Goal: Transaction & Acquisition: Purchase product/service

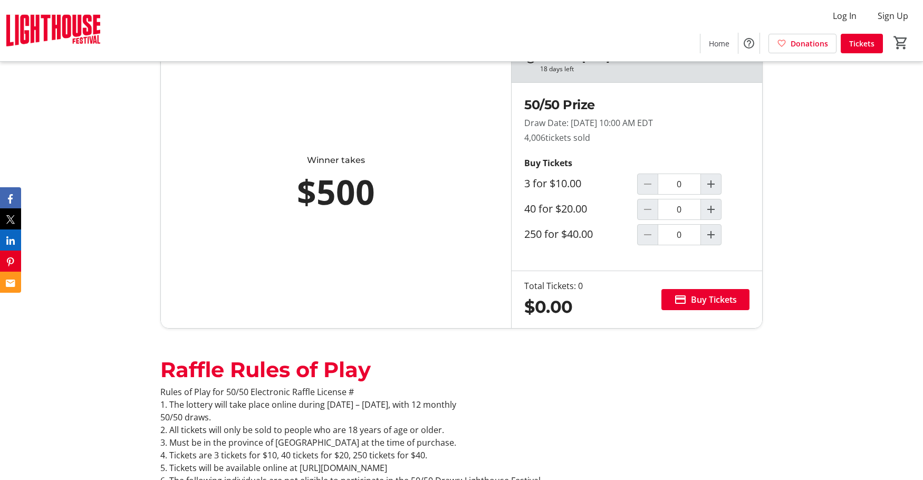
scroll to position [633, 0]
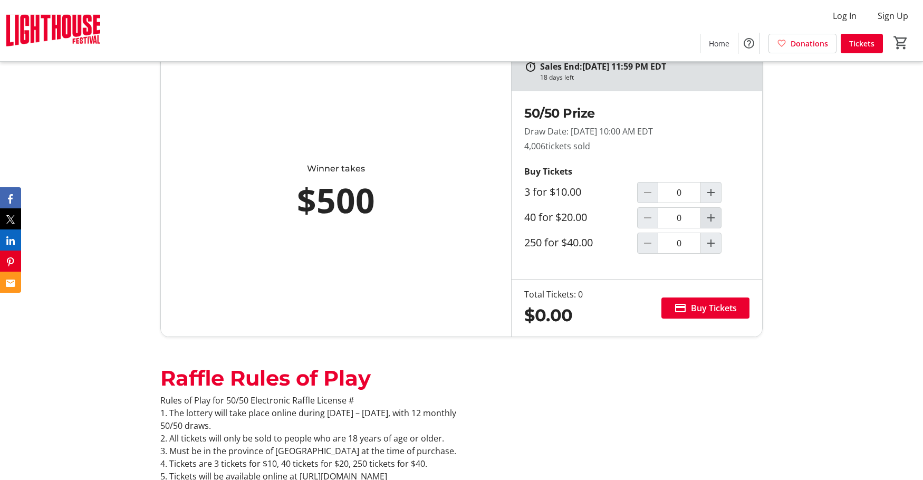
click at [711, 217] on mat-icon "Increment by one" at bounding box center [711, 218] width 13 height 13
type input "1"
click at [709, 306] on span "Buy Tickets" at bounding box center [714, 308] width 46 height 13
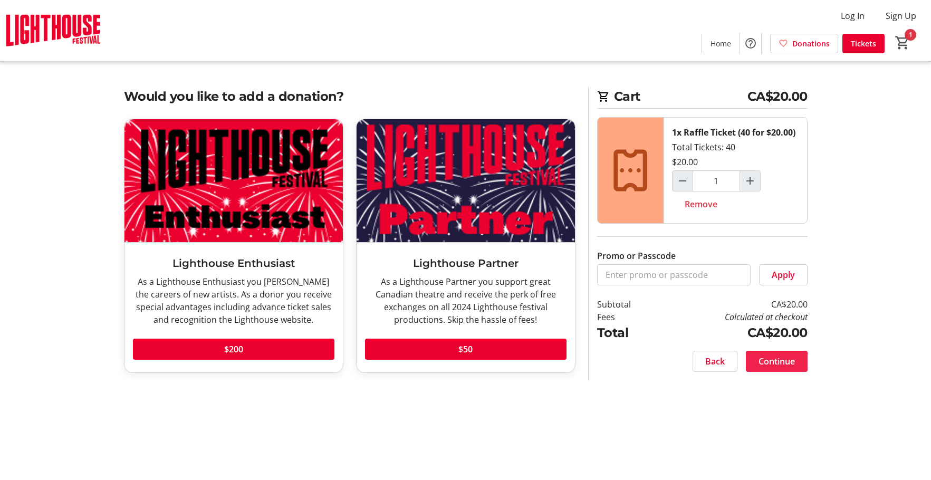
click at [786, 361] on span "Continue" at bounding box center [777, 361] width 36 height 13
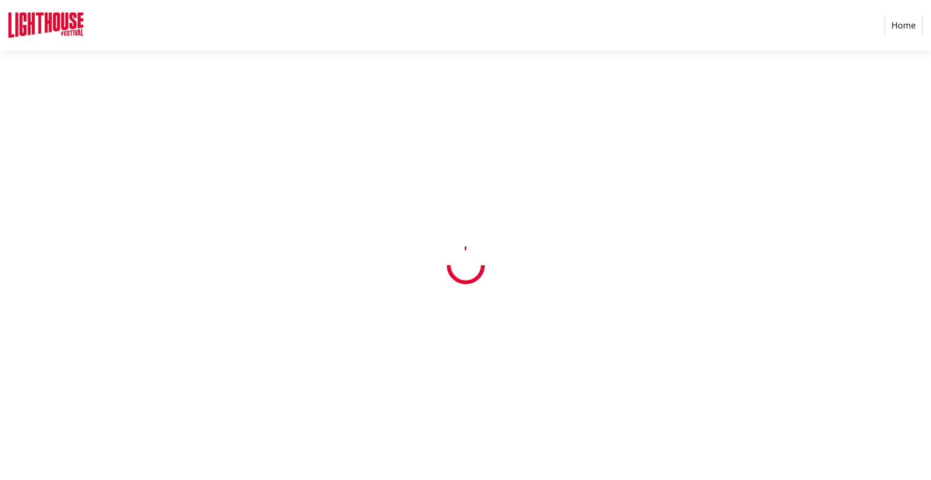
select select "CA"
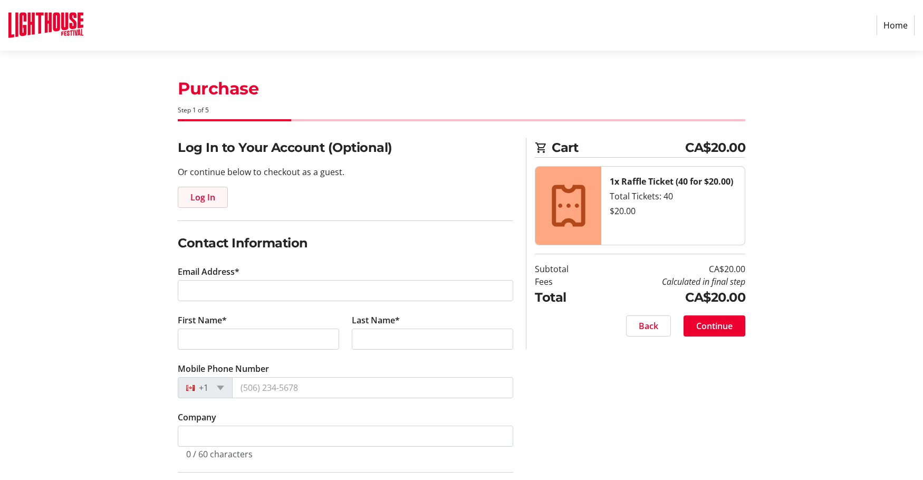
click at [204, 194] on span "Log In" at bounding box center [202, 197] width 25 height 13
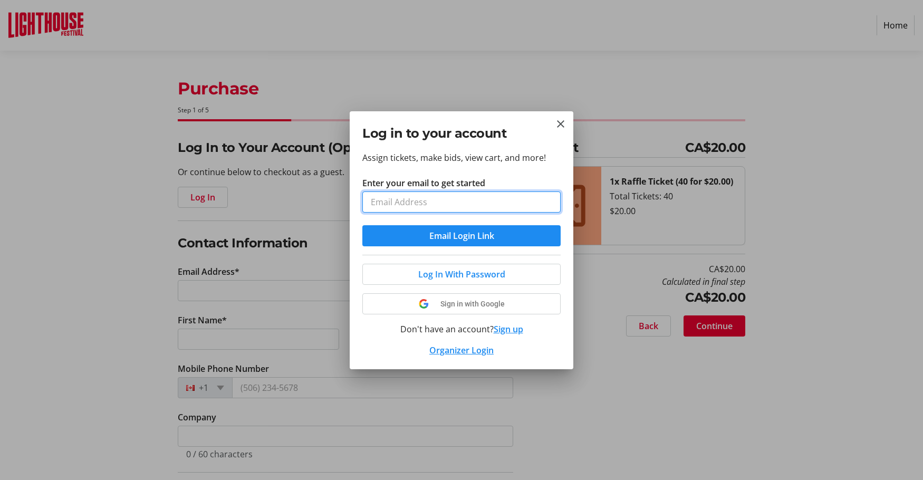
click at [393, 199] on input "Enter your email to get started" at bounding box center [461, 201] width 198 height 21
type input "[EMAIL_ADDRESS][DOMAIN_NAME]"
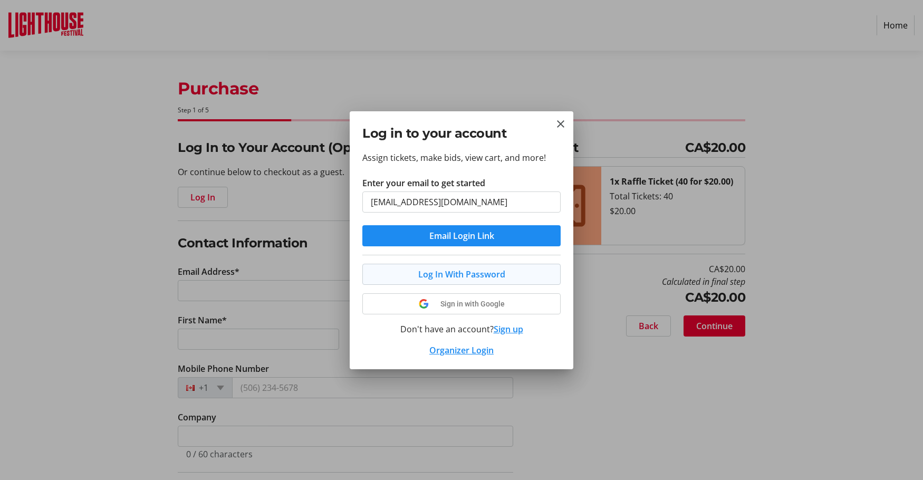
click at [450, 272] on span "Log In With Password" at bounding box center [461, 274] width 87 height 13
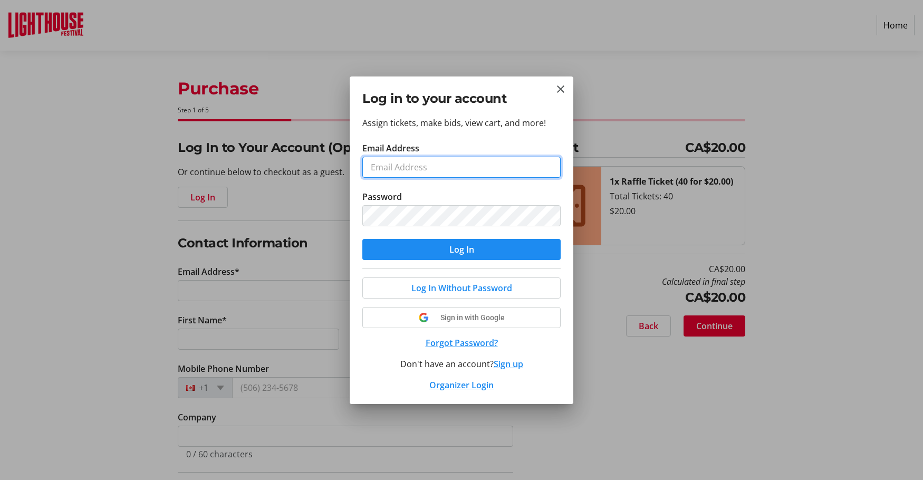
click at [402, 168] on input "Email Address" at bounding box center [461, 167] width 198 height 21
type input "[EMAIL_ADDRESS][DOMAIN_NAME]"
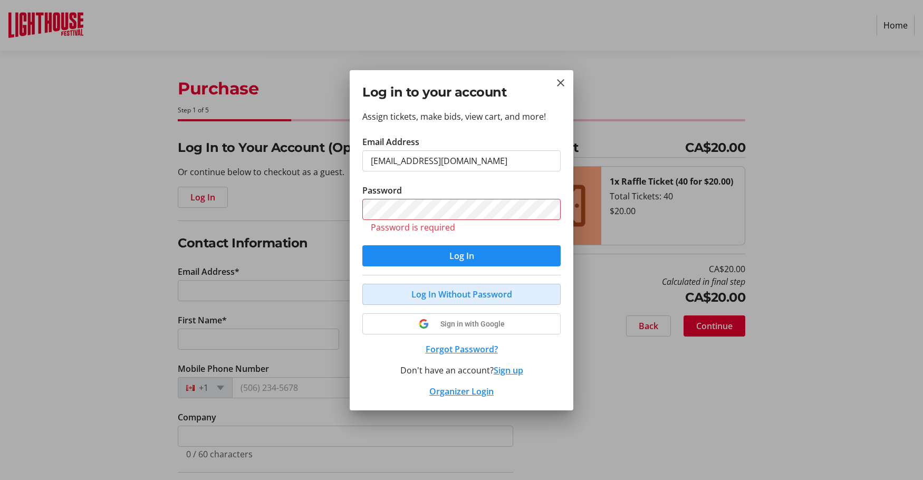
click at [456, 286] on button "Log In Without Password" at bounding box center [461, 294] width 198 height 21
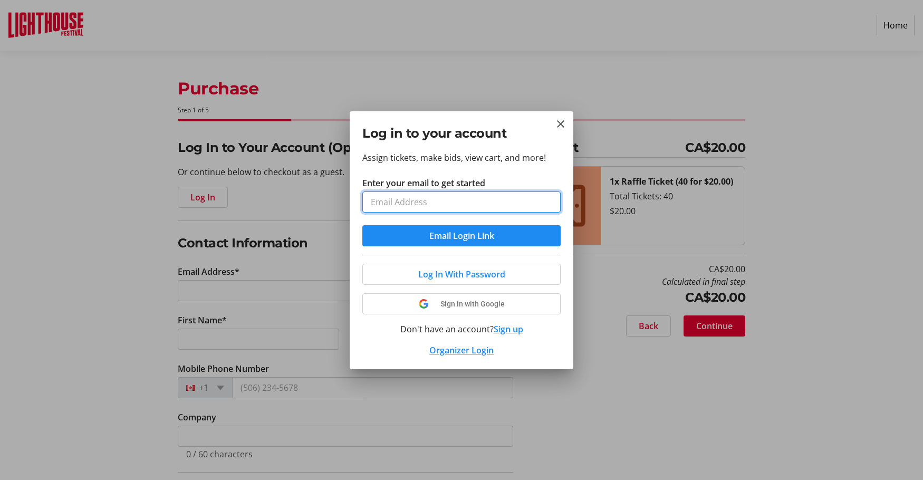
click at [401, 198] on input "Enter your email to get started" at bounding box center [461, 201] width 198 height 21
type input "[EMAIL_ADDRESS][DOMAIN_NAME]"
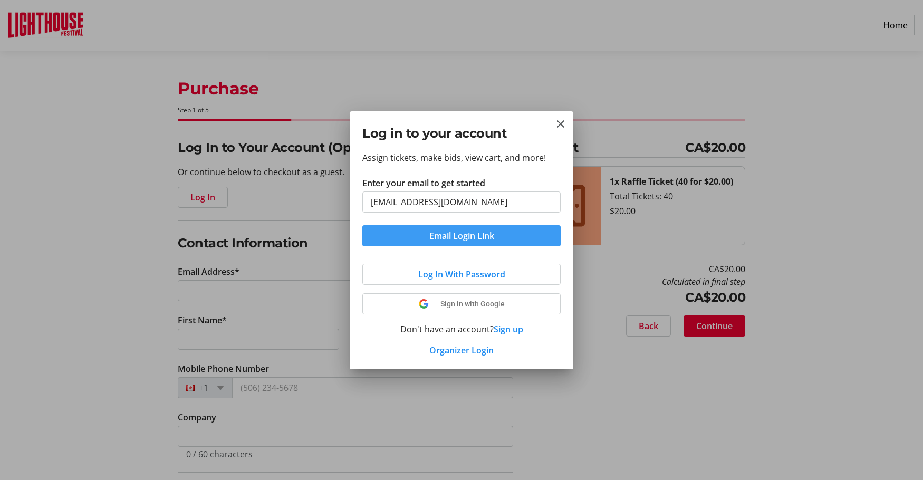
click at [477, 237] on span "Email Login Link" at bounding box center [461, 235] width 65 height 13
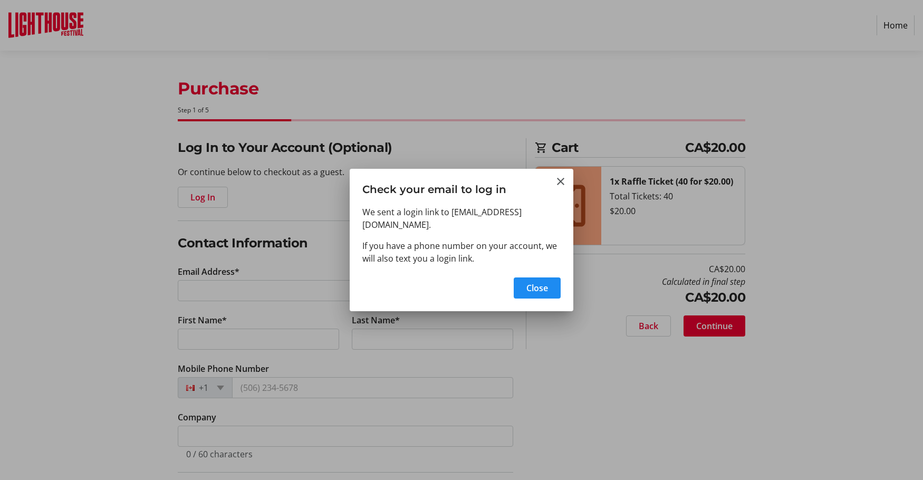
type input "[EMAIL_ADDRESS][DOMAIN_NAME]"
type input "[PERSON_NAME]"
type input "Nyholt"
type input "[PHONE_NUMBER]"
radio input "true"
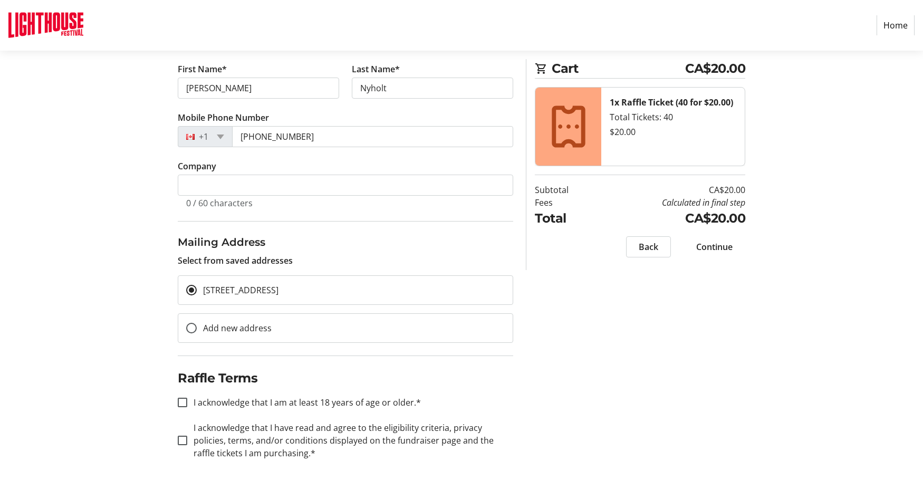
scroll to position [173, 0]
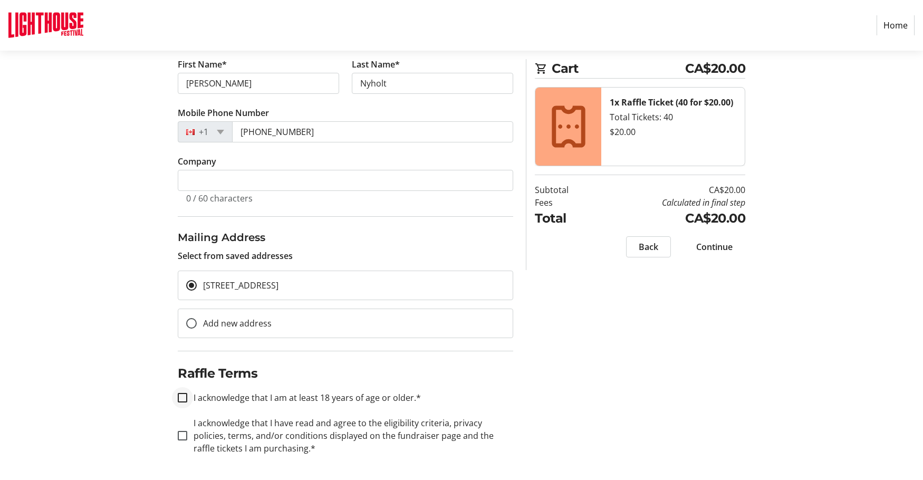
click at [186, 396] on div at bounding box center [182, 397] width 9 height 9
click at [179, 401] on input "I acknowledge that I am at least 18 years of age or older.*" at bounding box center [182, 397] width 9 height 9
checkbox input "true"
click at [182, 437] on input "I acknowledge that I have read and agree to the eligibility criteria, privacy p…" at bounding box center [182, 435] width 9 height 9
checkbox input "true"
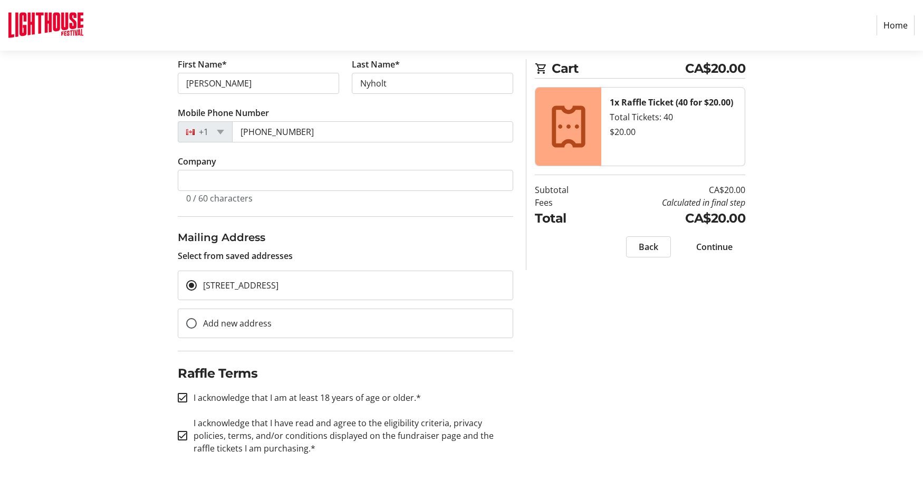
click at [713, 246] on span "Continue" at bounding box center [714, 247] width 36 height 13
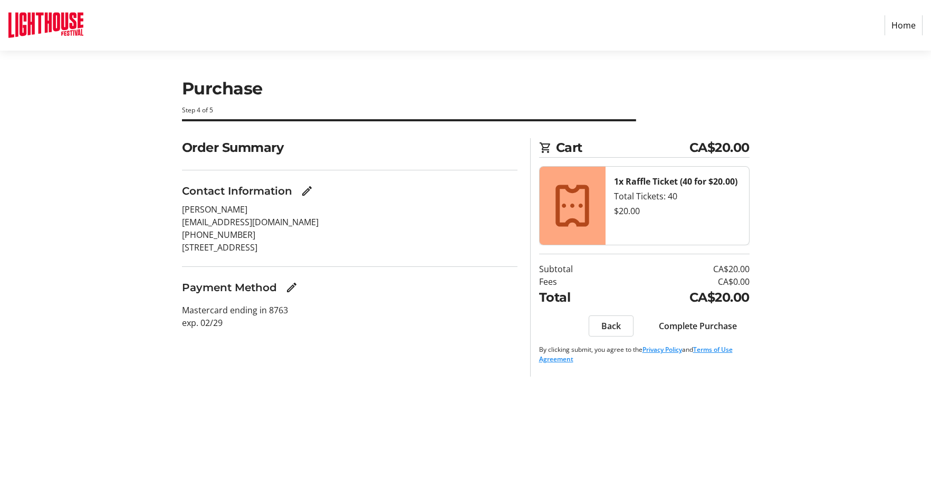
click at [681, 326] on span "Complete Purchase" at bounding box center [698, 326] width 78 height 13
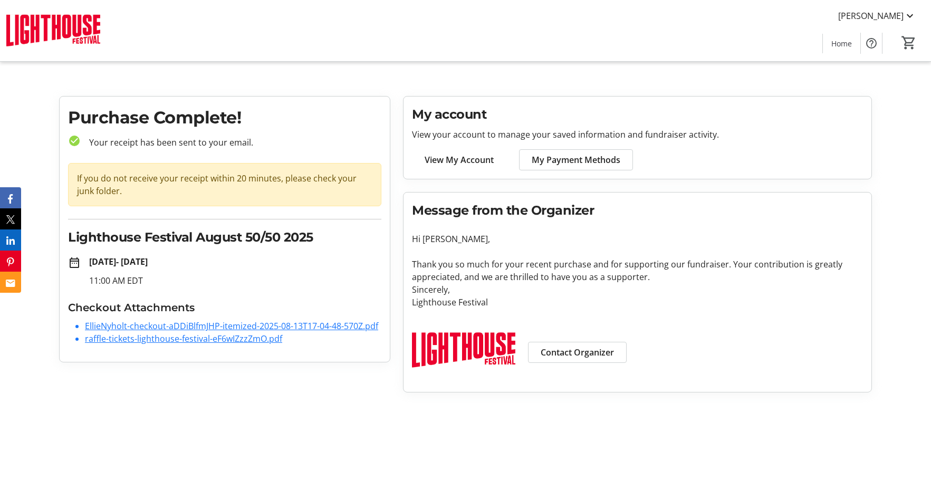
click at [142, 337] on link "raffle-tickets-lighthouse-festival-eF6wIZzzZmO.pdf" at bounding box center [183, 339] width 197 height 12
